Goal: Check status: Check status

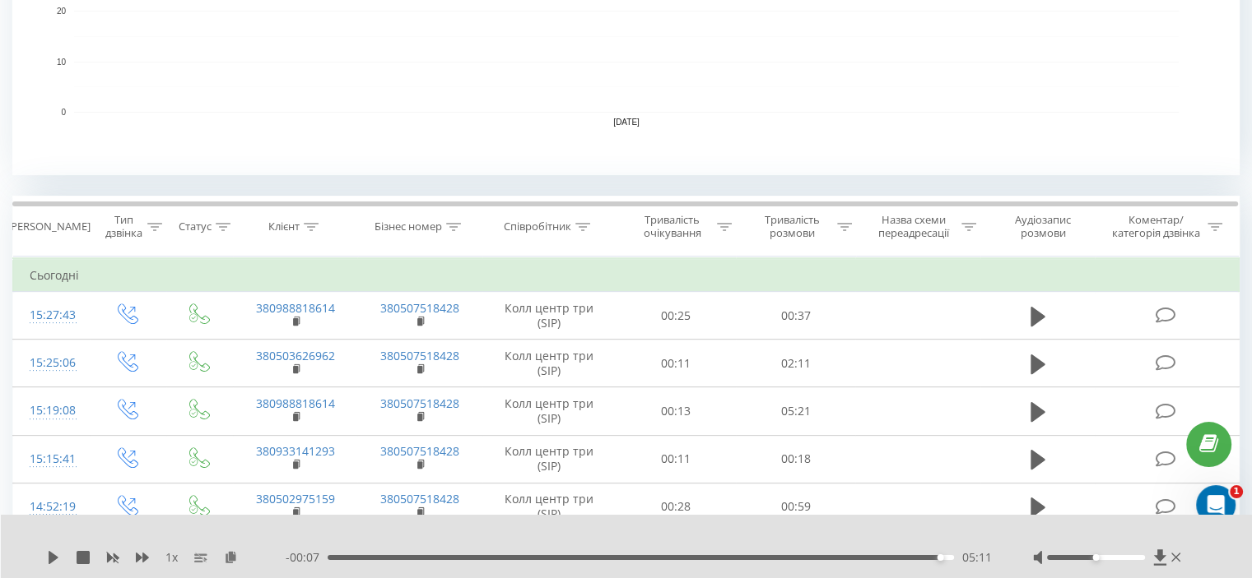
scroll to position [494, 0]
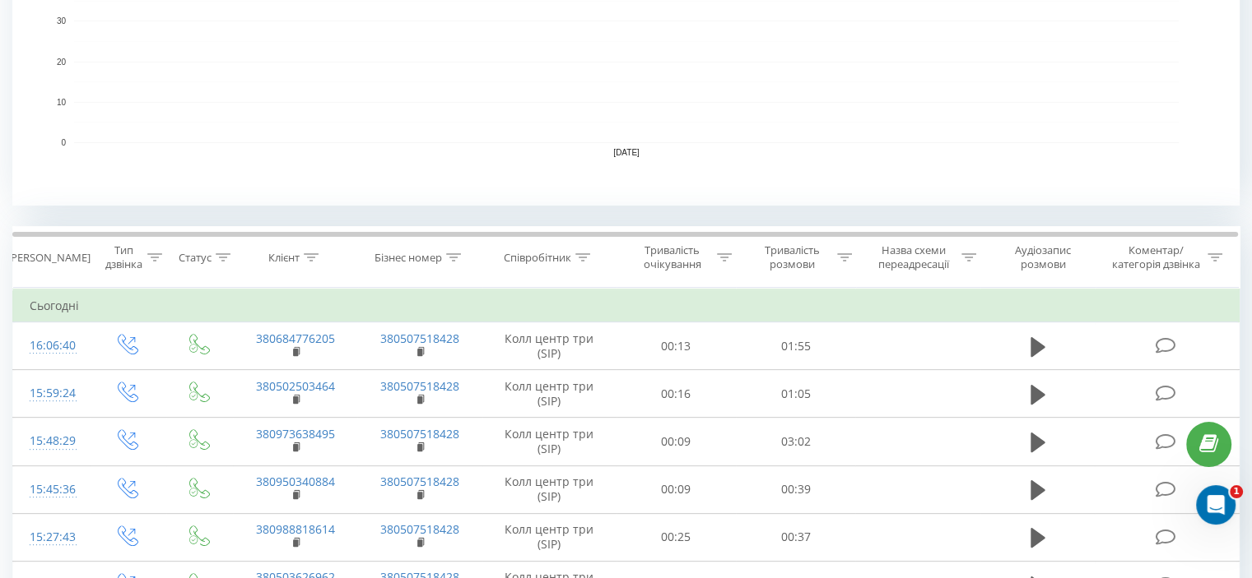
scroll to position [494, 0]
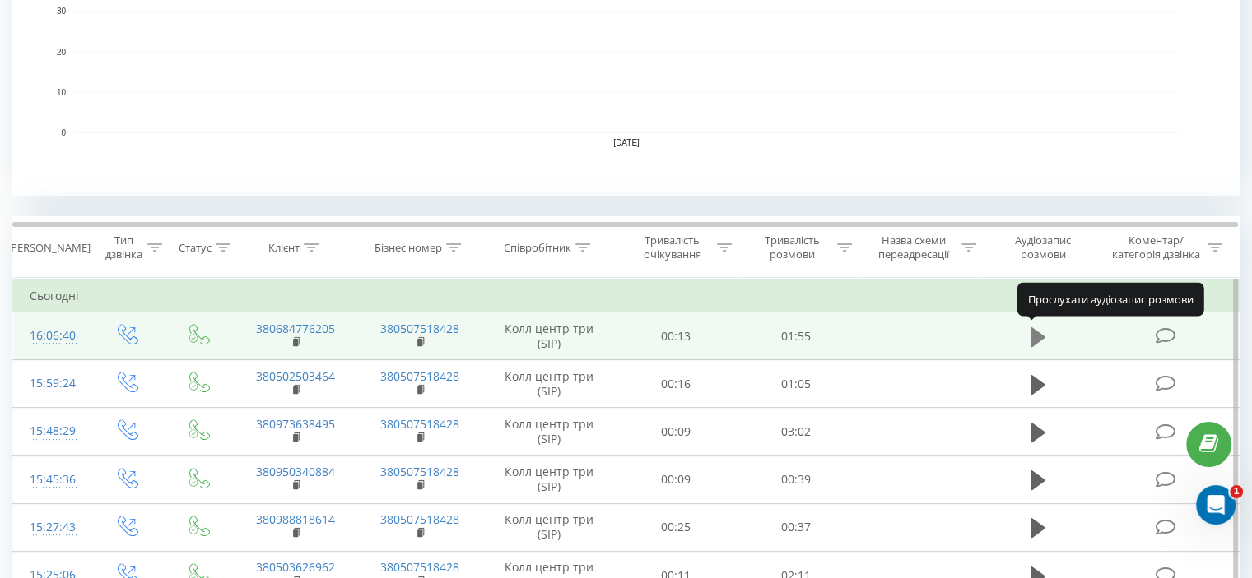
click at [1038, 338] on icon at bounding box center [1037, 337] width 15 height 20
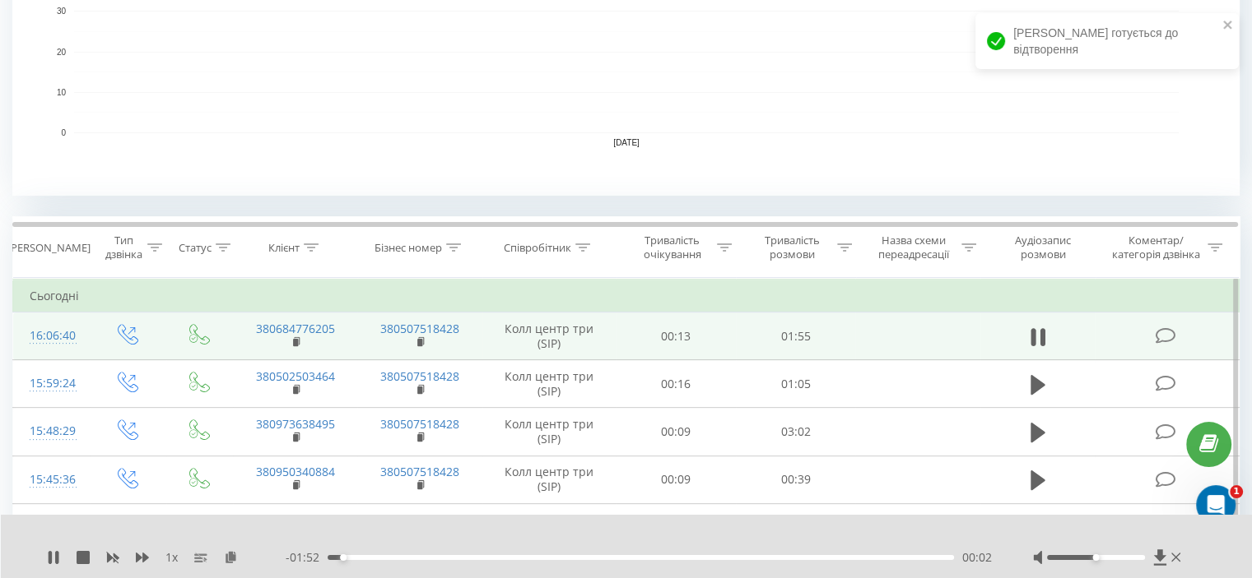
drag, startPoint x: 1097, startPoint y: 561, endPoint x: 1109, endPoint y: 560, distance: 12.5
click at [1109, 560] on div at bounding box center [1108, 558] width 151 height 16
drag, startPoint x: 1094, startPoint y: 557, endPoint x: 1130, endPoint y: 564, distance: 37.0
click at [1130, 564] on div at bounding box center [1108, 558] width 151 height 16
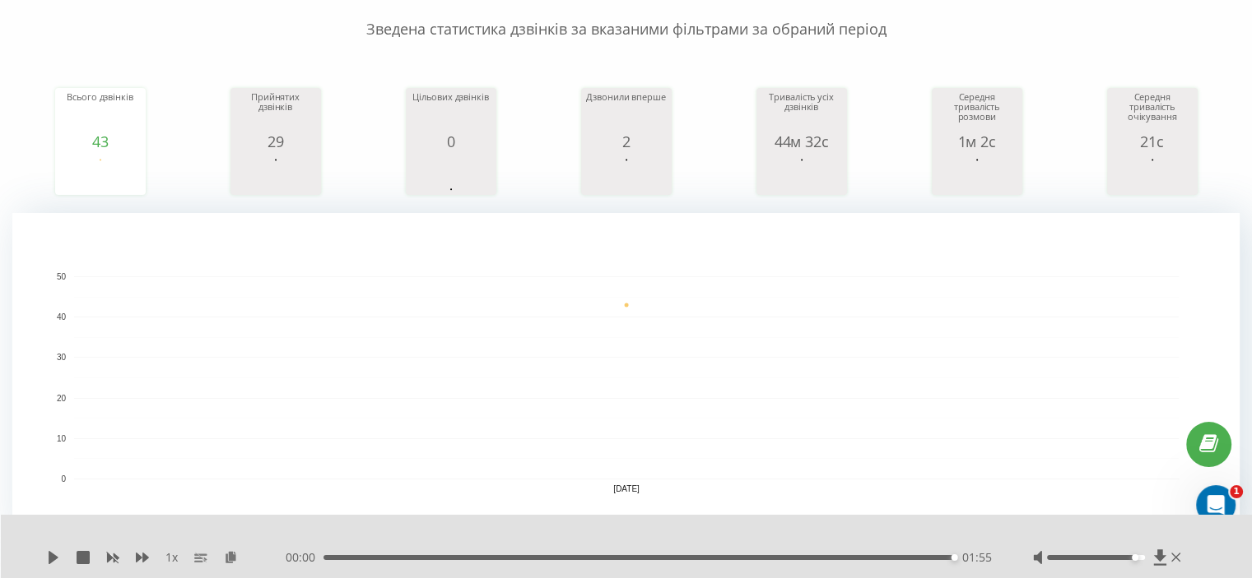
scroll to position [0, 0]
